Goal: Information Seeking & Learning: Learn about a topic

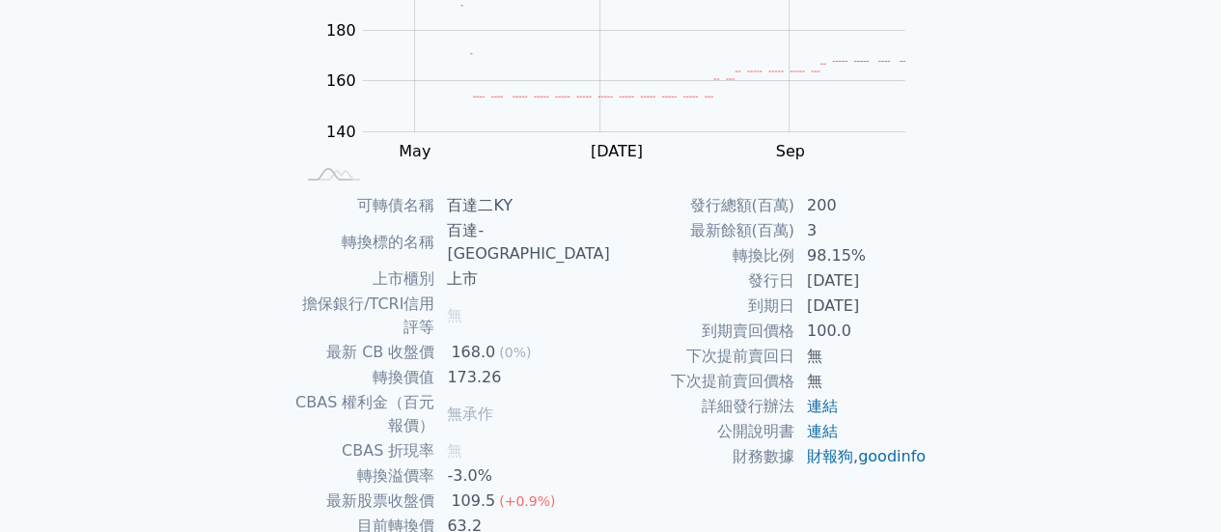
scroll to position [361, 0]
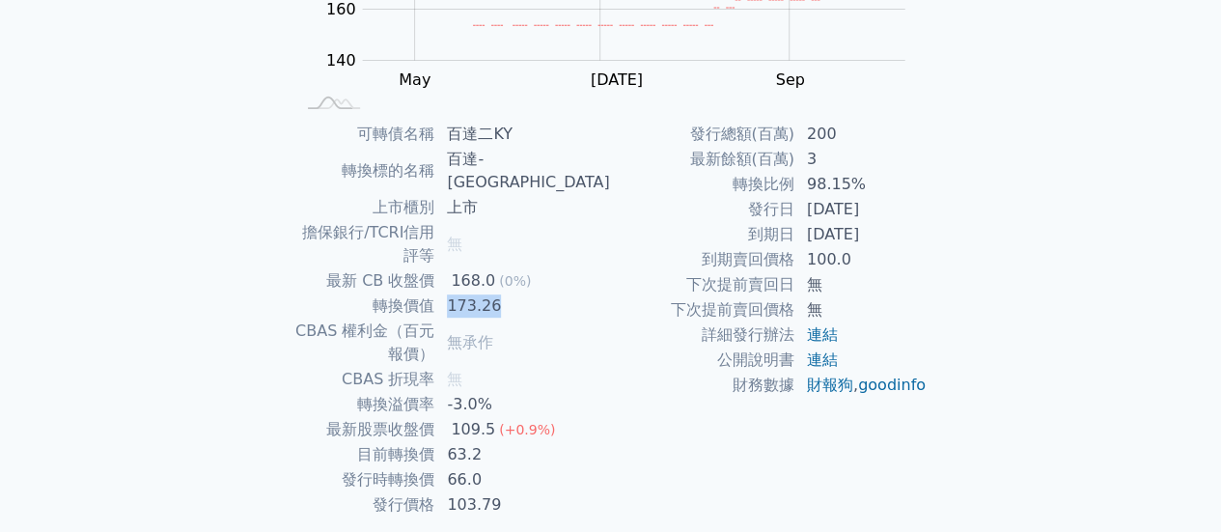
drag, startPoint x: 535, startPoint y: 258, endPoint x: 491, endPoint y: 265, distance: 44.1
click at [485, 293] on td "173.26" at bounding box center [522, 305] width 175 height 25
click at [920, 367] on td "連結" at bounding box center [861, 359] width 132 height 25
drag, startPoint x: 493, startPoint y: 250, endPoint x: 557, endPoint y: 242, distance: 64.2
click at [557, 242] on tbody "可轉債名稱 百達二KY 轉換標的名稱 百達-KY 上市櫃別 上市 擔保銀行/TCRI信用評等 無 最新 CB 收盤價 168.0 (0%) 轉換價值 173.…" at bounding box center [452, 320] width 317 height 396
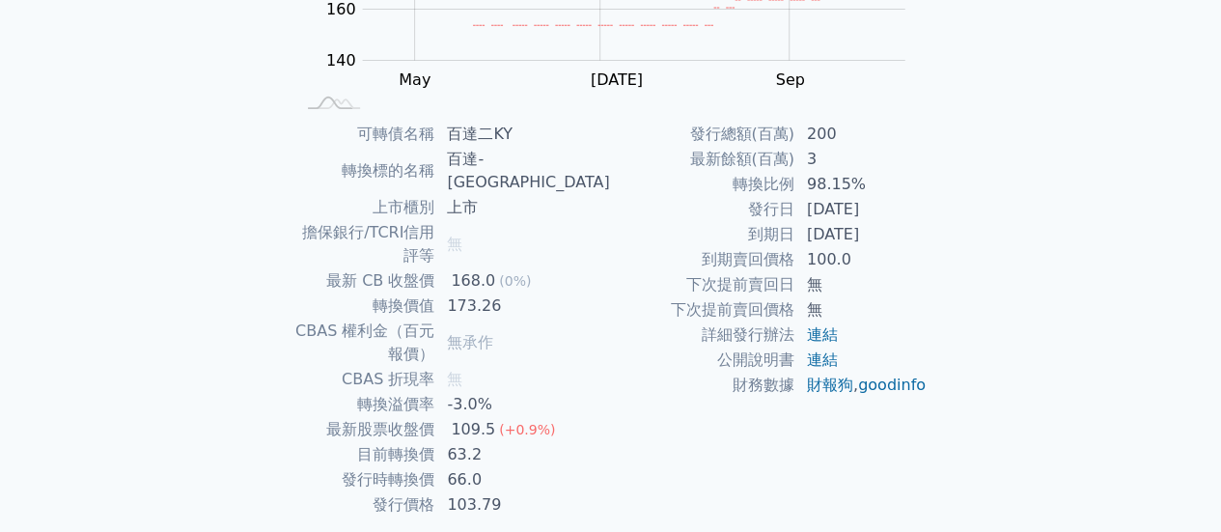
click at [541, 293] on td "173.26" at bounding box center [522, 305] width 175 height 25
drag, startPoint x: 540, startPoint y: 262, endPoint x: 482, endPoint y: 257, distance: 59.1
click at [482, 293] on td "173.26" at bounding box center [522, 305] width 175 height 25
click at [537, 318] on td "無承作" at bounding box center [522, 342] width 175 height 48
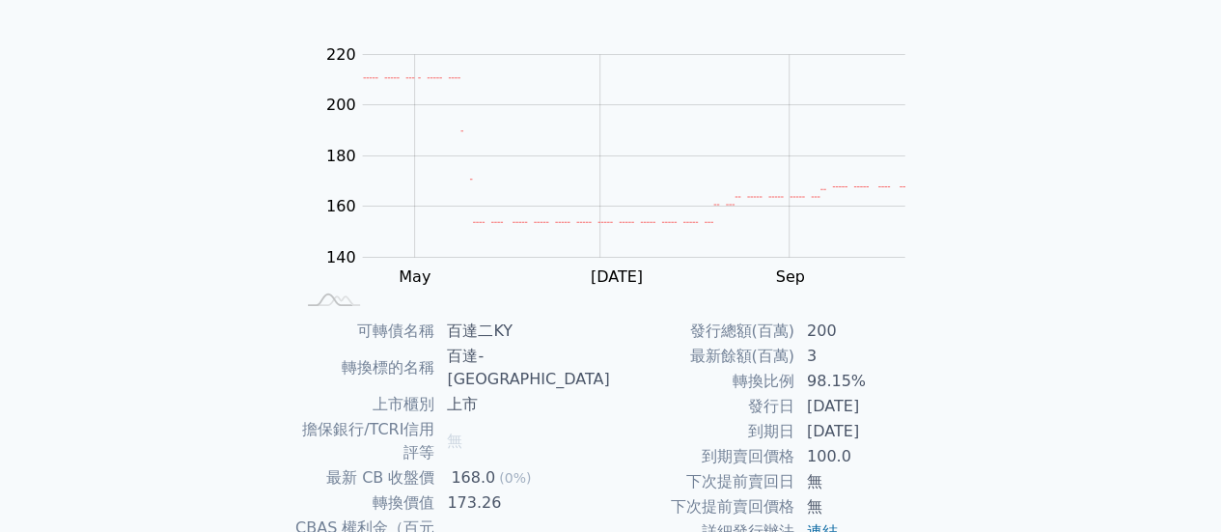
scroll to position [0, 0]
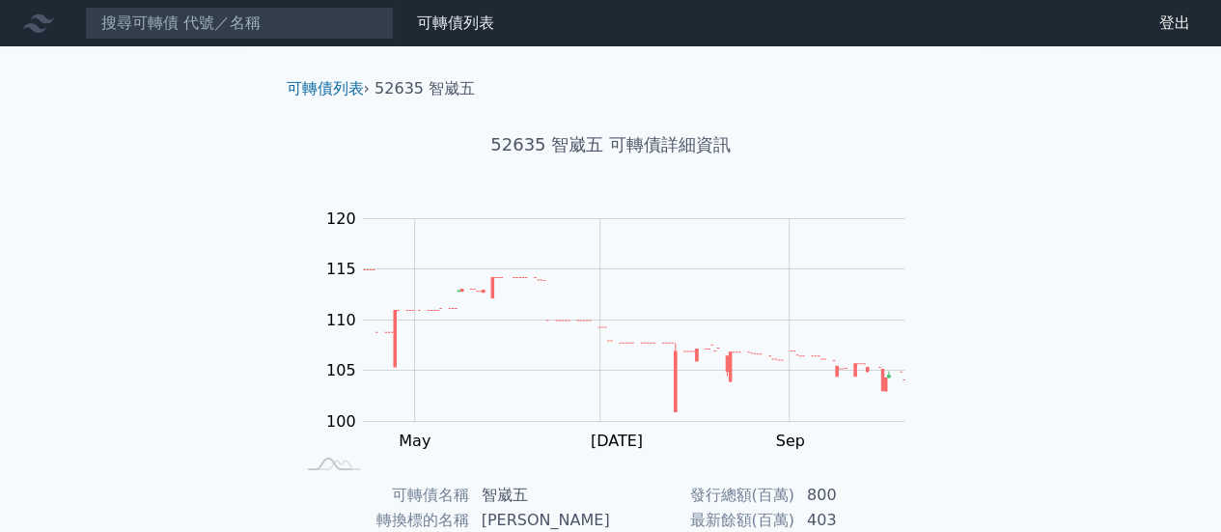
scroll to position [361, 0]
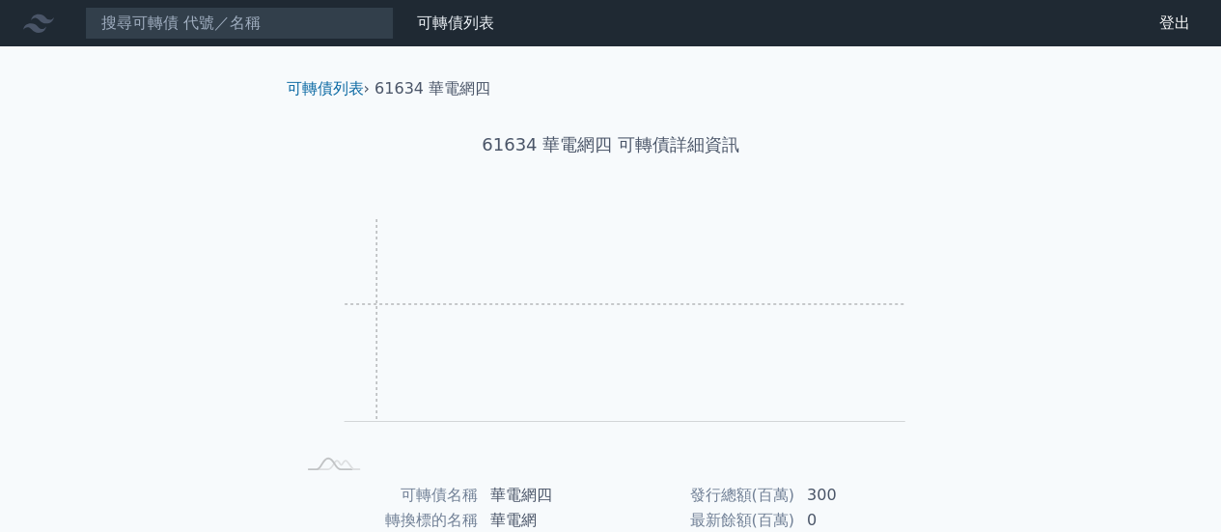
scroll to position [290, 0]
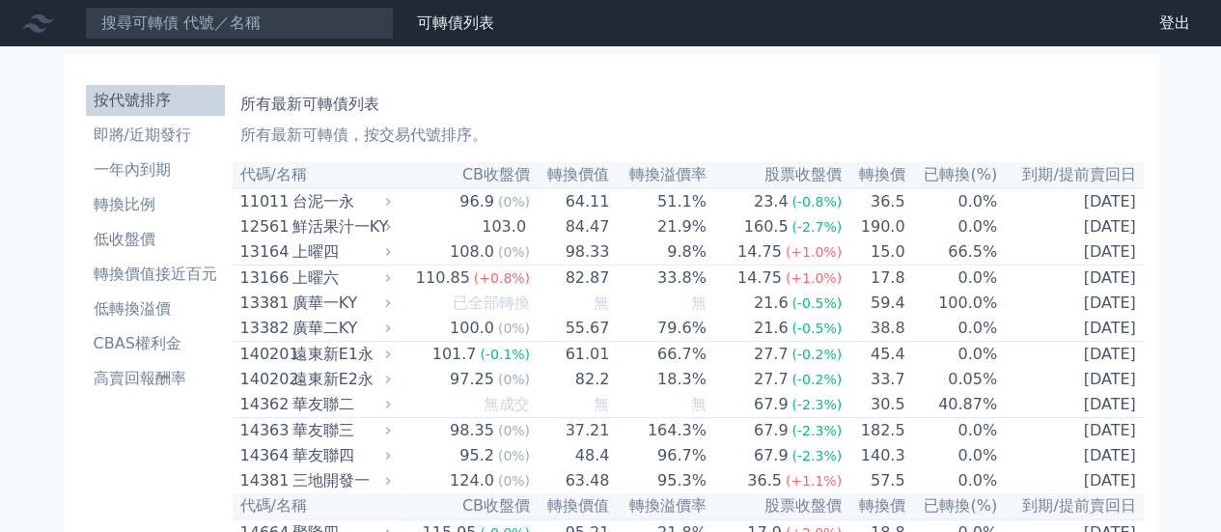
drag, startPoint x: 969, startPoint y: 2, endPoint x: 890, endPoint y: 75, distance: 107.9
drag, startPoint x: 1032, startPoint y: 0, endPoint x: 1108, endPoint y: 36, distance: 84.2
click at [1108, 36] on nav "可轉債列表 財務數據 可轉債列表 財務數據 登出 登出" at bounding box center [610, 23] width 1221 height 46
drag, startPoint x: 1048, startPoint y: 0, endPoint x: 1168, endPoint y: 139, distance: 183.4
